Goal: Task Accomplishment & Management: Manage account settings

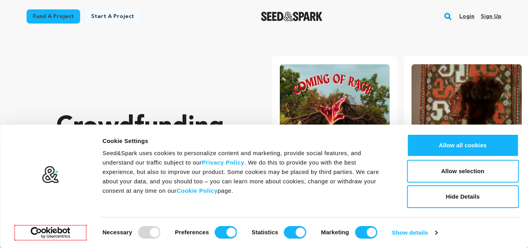
scroll to position [0, 138]
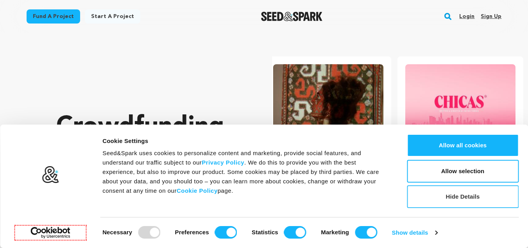
click at [463, 196] on button "Hide Details" at bounding box center [463, 196] width 112 height 23
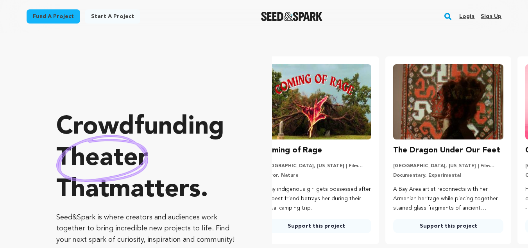
scroll to position [0, 0]
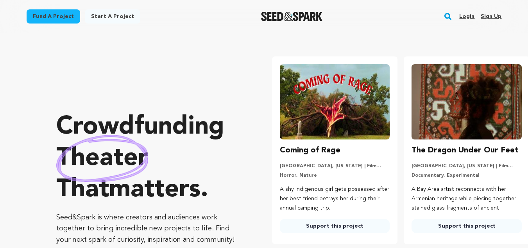
click at [491, 16] on link "Sign up" at bounding box center [491, 16] width 21 height 13
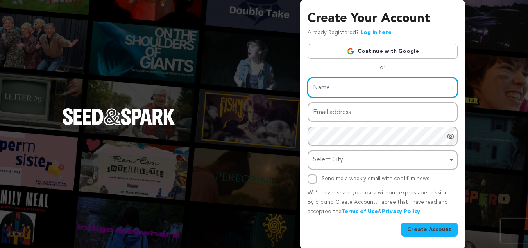
click at [340, 90] on input "Name" at bounding box center [383, 87] width 150 height 20
type input "Lunaallen"
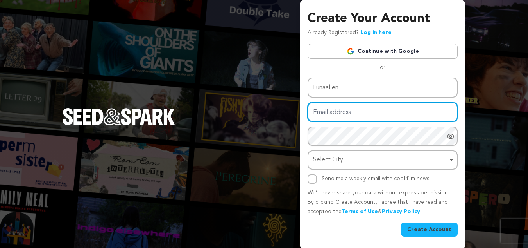
click at [346, 113] on input "Email address" at bounding box center [383, 112] width 150 height 20
type input "[EMAIL_ADDRESS][DOMAIN_NAME]"
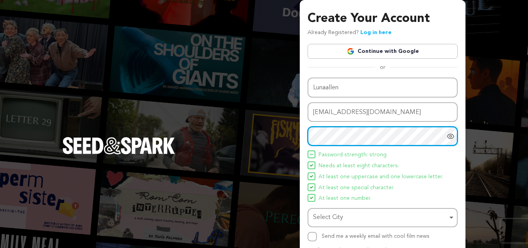
scroll to position [59, 0]
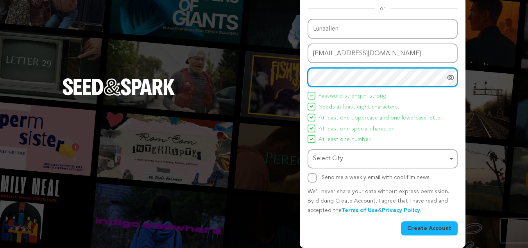
click at [335, 157] on div "Select City Remove item" at bounding box center [380, 158] width 135 height 11
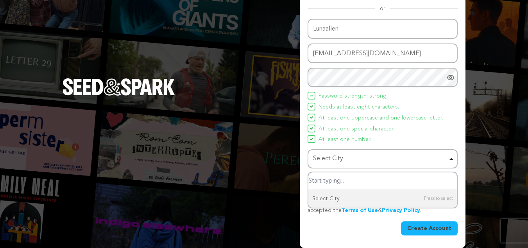
click at [344, 162] on div "Select City Remove item" at bounding box center [380, 158] width 135 height 11
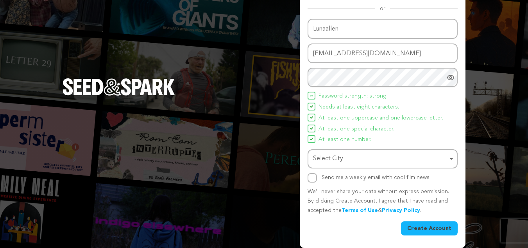
drag, startPoint x: 347, startPoint y: 159, endPoint x: 351, endPoint y: 161, distance: 4.6
click at [348, 159] on div "Select City Remove item" at bounding box center [380, 158] width 135 height 11
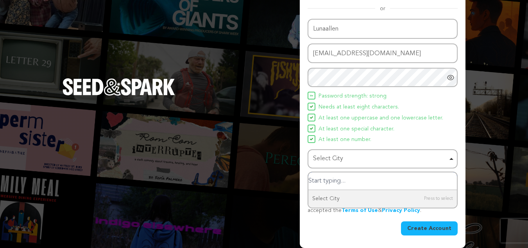
click at [352, 178] on input "Select City" at bounding box center [383, 181] width 149 height 18
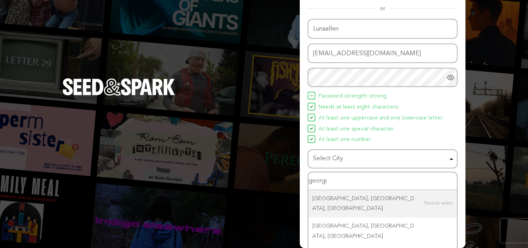
type input "georgia"
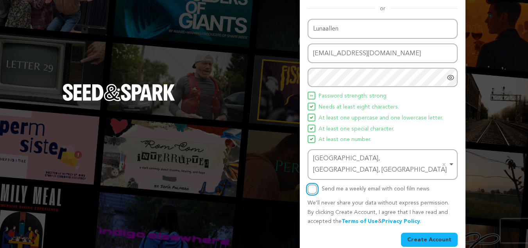
click at [312, 184] on input "Send me a weekly email with cool film news" at bounding box center [312, 188] width 9 height 9
checkbox input "true"
click at [433, 232] on button "Create Account" at bounding box center [429, 239] width 57 height 14
click at [437, 232] on button "Create Account" at bounding box center [429, 239] width 57 height 14
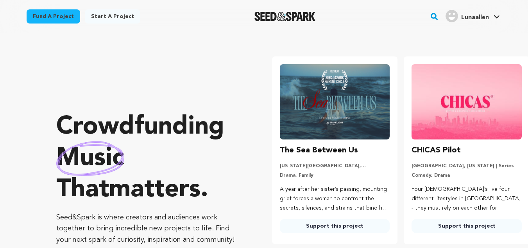
click at [473, 18] on span "Lunaallen" at bounding box center [475, 17] width 28 height 6
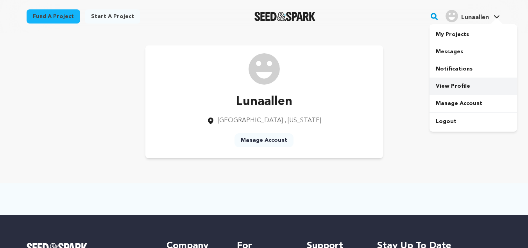
click at [455, 84] on link "View Profile" at bounding box center [474, 85] width 88 height 17
click at [265, 140] on link "Manage Account" at bounding box center [264, 140] width 59 height 14
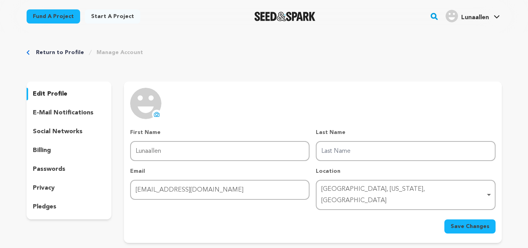
click at [36, 93] on p "edit profile" at bounding box center [50, 93] width 34 height 9
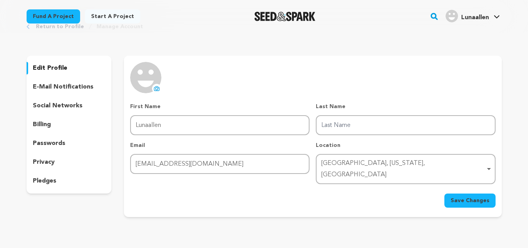
scroll to position [39, 0]
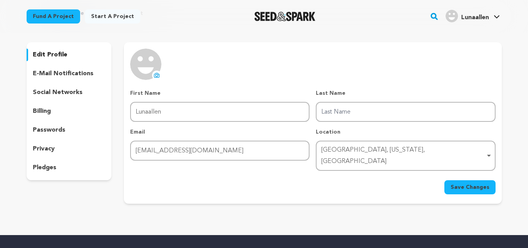
click at [55, 91] on p "social networks" at bounding box center [58, 92] width 50 height 9
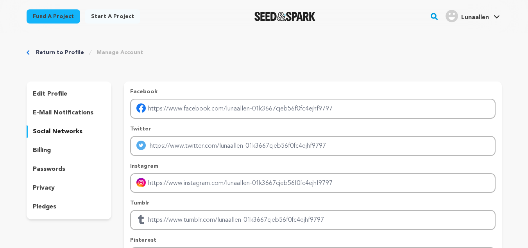
click at [43, 151] on p "billing" at bounding box center [42, 149] width 18 height 9
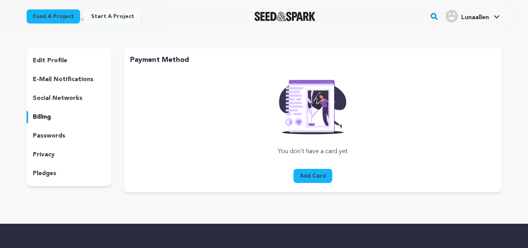
scroll to position [78, 0]
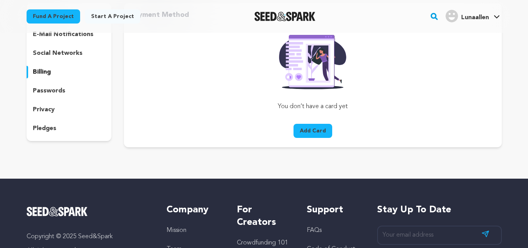
click at [49, 109] on p "privacy" at bounding box center [44, 109] width 22 height 9
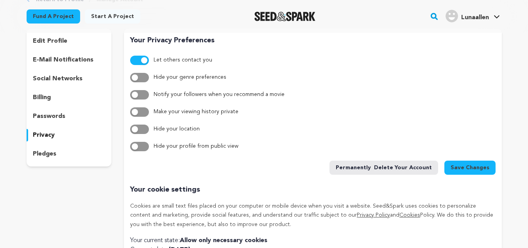
scroll to position [39, 0]
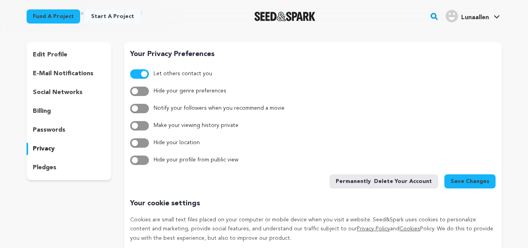
click at [462, 181] on span "Save Changes" at bounding box center [470, 181] width 39 height 8
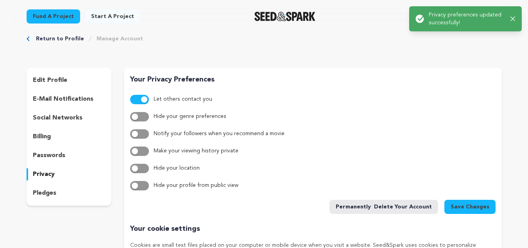
scroll to position [0, 0]
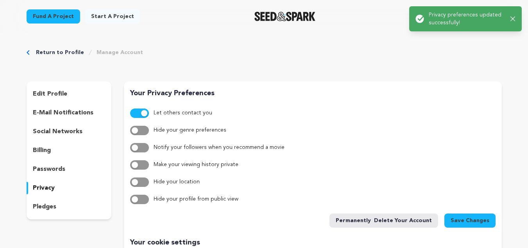
click at [60, 51] on link "Return to Profile" at bounding box center [60, 52] width 48 height 8
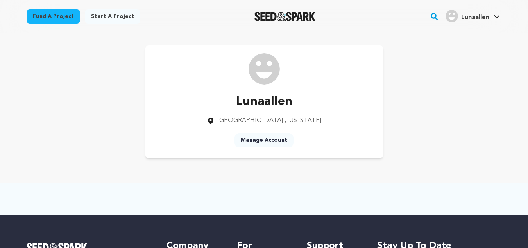
click at [474, 12] on div "Lunaallen" at bounding box center [467, 16] width 43 height 13
click at [477, 17] on span "Lunaallen" at bounding box center [475, 17] width 28 height 6
click at [450, 105] on link "Manage Account" at bounding box center [474, 103] width 88 height 17
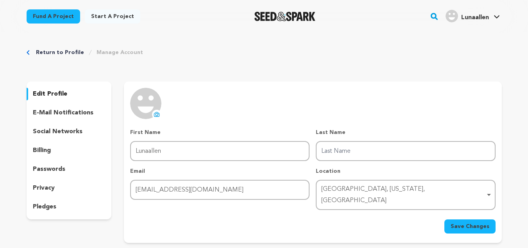
click at [97, 16] on link "Start a project" at bounding box center [113, 16] width 56 height 14
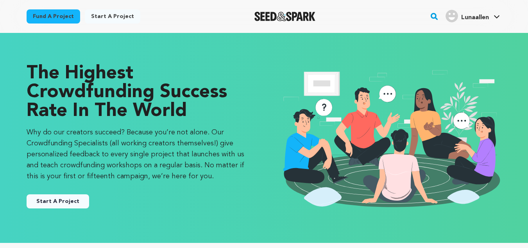
click at [62, 17] on link "Fund a project" at bounding box center [54, 16] width 54 height 14
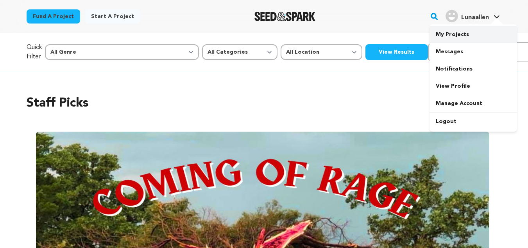
click at [456, 34] on link "My Projects" at bounding box center [474, 34] width 88 height 17
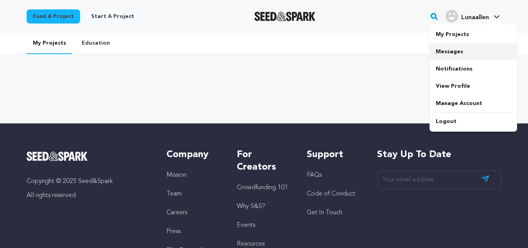
click at [465, 50] on link "Messages" at bounding box center [474, 51] width 88 height 17
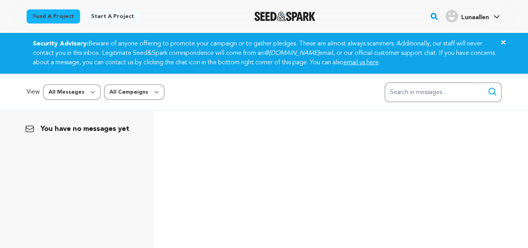
click at [485, 21] on span "Lunaallen" at bounding box center [475, 17] width 28 height 6
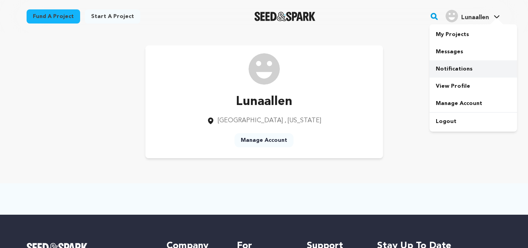
click at [461, 71] on link "Notifications" at bounding box center [474, 68] width 88 height 17
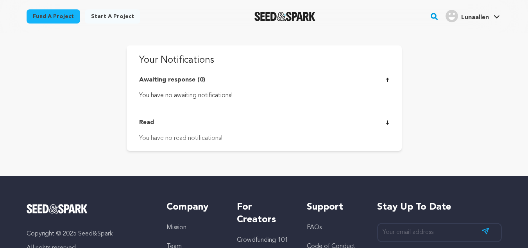
click at [481, 18] on span "Lunaallen" at bounding box center [475, 17] width 28 height 6
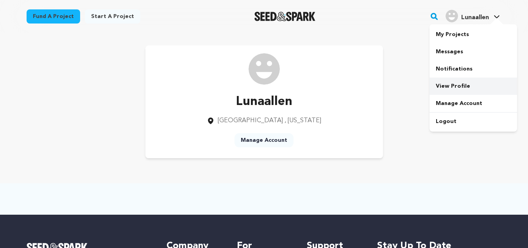
click at [460, 83] on link "View Profile" at bounding box center [474, 85] width 88 height 17
click at [271, 72] on img at bounding box center [264, 68] width 31 height 31
click at [282, 25] on div at bounding box center [285, 16] width 108 height 20
click at [284, 22] on div at bounding box center [285, 16] width 108 height 20
drag, startPoint x: 324, startPoint y: 16, endPoint x: 338, endPoint y: 16, distance: 13.7
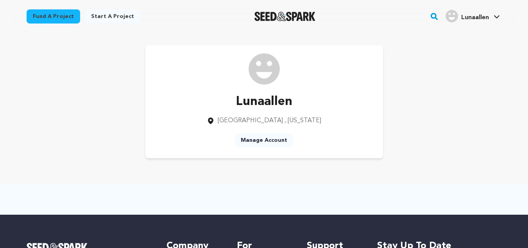
click at [325, 16] on div at bounding box center [285, 16] width 108 height 20
click at [264, 100] on p "Lunaallen" at bounding box center [264, 101] width 115 height 19
click at [231, 129] on div "Lunaallen Grandview Heights , Ohio Manage Account" at bounding box center [264, 101] width 238 height 113
click at [261, 138] on link "Manage Account" at bounding box center [264, 140] width 59 height 14
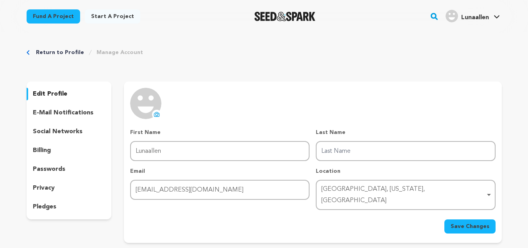
click at [50, 92] on p "edit profile" at bounding box center [50, 93] width 34 height 9
click at [98, 52] on link "Manage Account" at bounding box center [120, 52] width 47 height 8
click at [55, 54] on link "Return to Profile" at bounding box center [60, 52] width 48 height 8
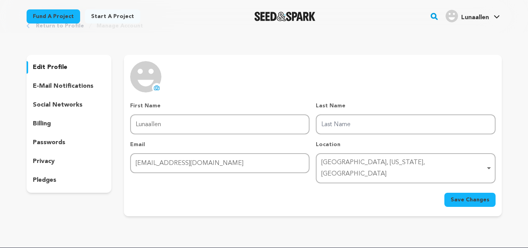
scroll to position [39, 0]
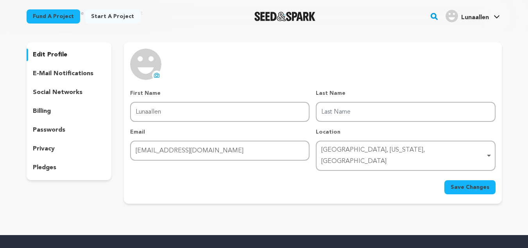
click at [41, 169] on p "pledges" at bounding box center [44, 167] width 23 height 9
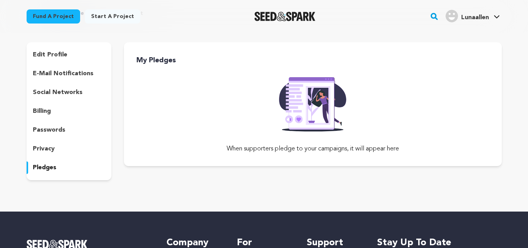
click at [270, 128] on div "When supporters pledge to your campaigns, it will appear here" at bounding box center [313, 116] width 378 height 88
click at [324, 113] on img at bounding box center [313, 101] width 80 height 59
click at [52, 149] on p "privacy" at bounding box center [44, 148] width 22 height 9
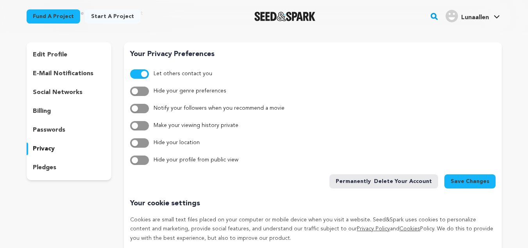
click at [33, 132] on p "passwords" at bounding box center [49, 129] width 32 height 9
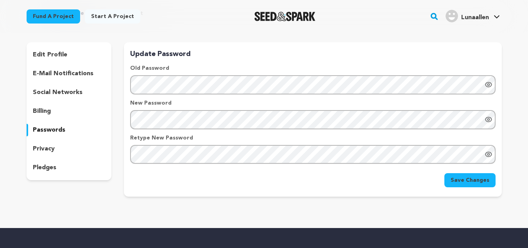
click at [47, 113] on p "billing" at bounding box center [42, 110] width 18 height 9
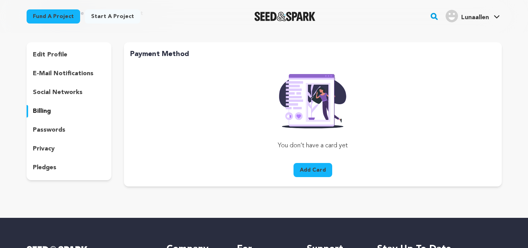
click at [54, 90] on p "social networks" at bounding box center [58, 92] width 50 height 9
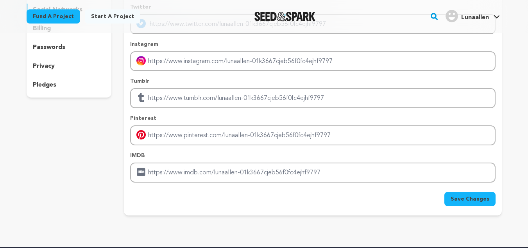
scroll to position [156, 0]
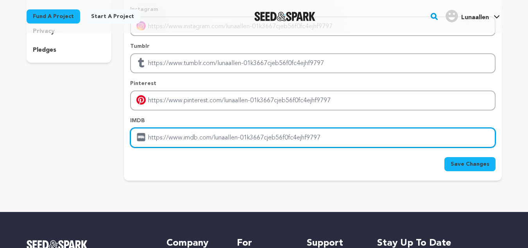
click at [198, 134] on input "Enter IMDB profile link" at bounding box center [312, 137] width 365 height 20
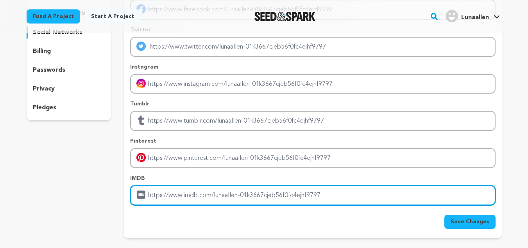
scroll to position [117, 0]
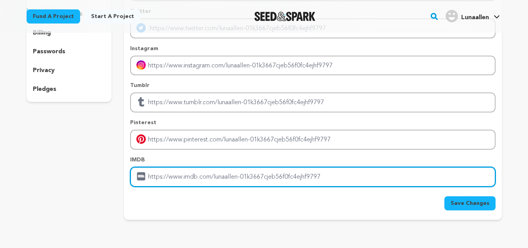
click at [197, 174] on input "Enter IMDB profile link" at bounding box center [312, 177] width 365 height 20
paste input "gi4567AD##$^knS"
type input "gi4567AD##$^knS"
click at [227, 176] on input "Enter IMDB profile link" at bounding box center [312, 177] width 365 height 20
paste input "https://dreamitlaunchitliveit.com/"
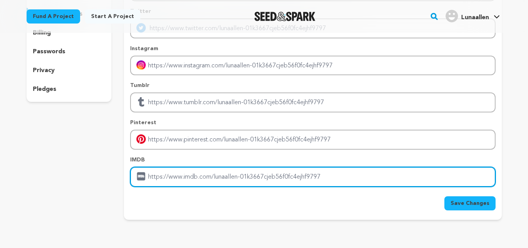
type input "https://dreamitlaunchitliveit.com/"
drag, startPoint x: 259, startPoint y: 179, endPoint x: 135, endPoint y: 177, distance: 124.4
click at [132, 178] on input "https://dreamitlaunchitliveit.com/" at bounding box center [312, 177] width 365 height 20
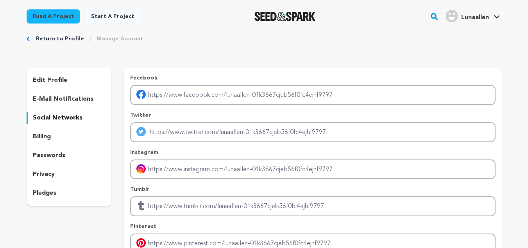
scroll to position [0, 0]
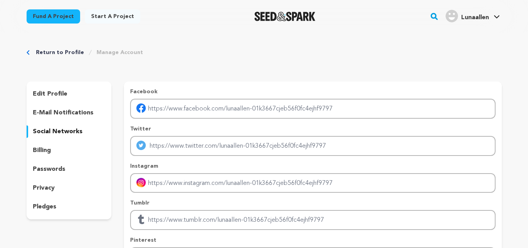
click at [122, 52] on link "Manage Account" at bounding box center [120, 52] width 47 height 8
click at [46, 93] on p "edit profile" at bounding box center [50, 93] width 34 height 9
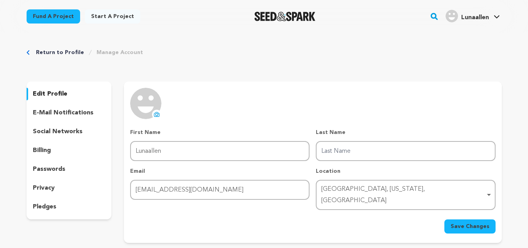
drag, startPoint x: 62, startPoint y: 132, endPoint x: 99, endPoint y: 129, distance: 36.8
click at [63, 132] on p "social networks" at bounding box center [58, 131] width 50 height 9
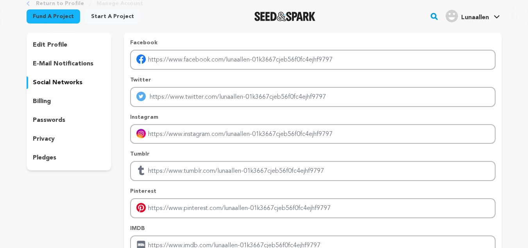
scroll to position [39, 0]
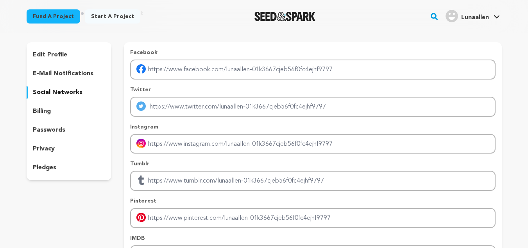
click at [43, 111] on p "billing" at bounding box center [42, 110] width 18 height 9
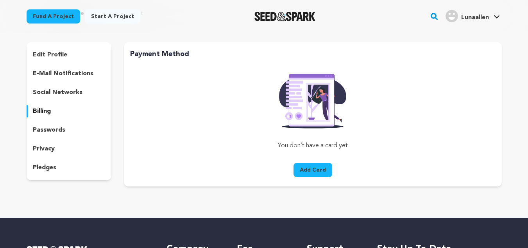
click at [46, 73] on p "e-mail notifications" at bounding box center [63, 73] width 61 height 9
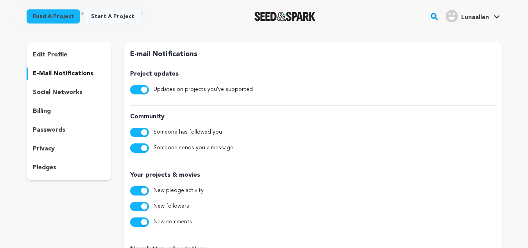
click at [47, 54] on p "edit profile" at bounding box center [50, 54] width 34 height 9
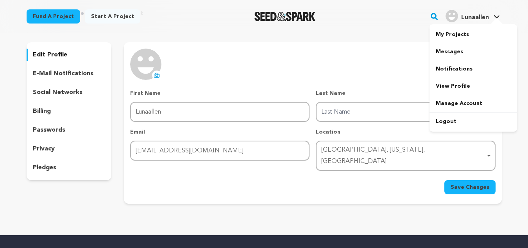
click at [468, 16] on span "Lunaallen" at bounding box center [475, 17] width 28 height 6
drag, startPoint x: 469, startPoint y: 17, endPoint x: 476, endPoint y: 22, distance: 8.5
click at [469, 17] on span "Lunaallen" at bounding box center [475, 17] width 28 height 6
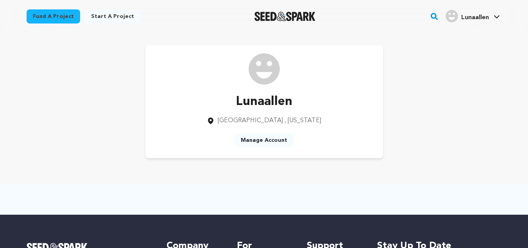
click at [215, 124] on icon at bounding box center [211, 121] width 8 height 8
click at [282, 102] on p "Lunaallen" at bounding box center [264, 101] width 115 height 19
click at [275, 105] on p "Lunaallen" at bounding box center [264, 101] width 115 height 19
click at [259, 82] on img at bounding box center [264, 68] width 31 height 31
click at [454, 107] on link "Manage Account" at bounding box center [474, 103] width 88 height 17
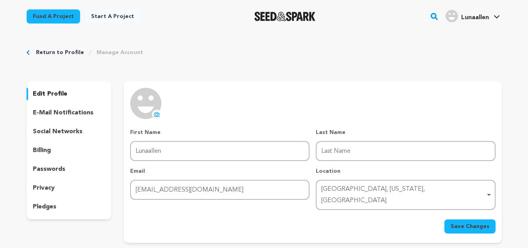
click at [156, 115] on icon at bounding box center [157, 114] width 3 height 2
